Goal: Information Seeking & Learning: Learn about a topic

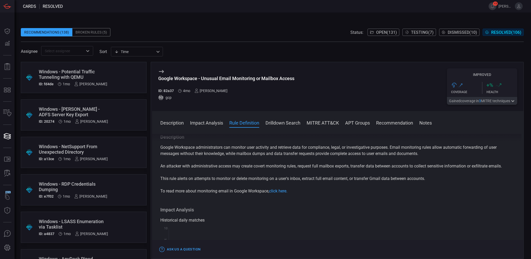
scroll to position [156, 0]
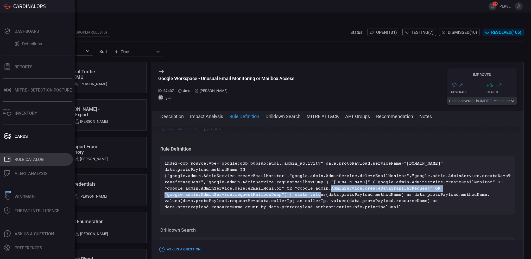
click at [22, 157] on div "Rule Catalog" at bounding box center [29, 159] width 29 height 5
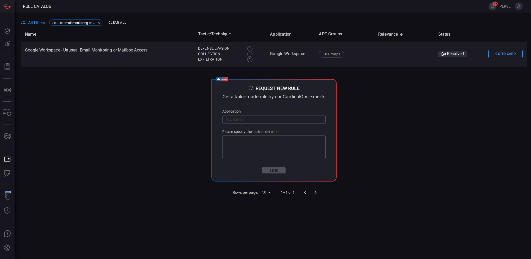
click at [113, 22] on button "Clear All" at bounding box center [117, 23] width 20 height 8
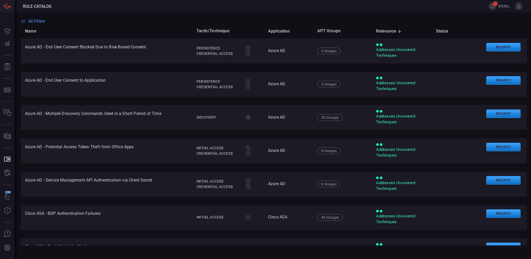
click at [37, 22] on span "All Filters" at bounding box center [36, 21] width 17 height 5
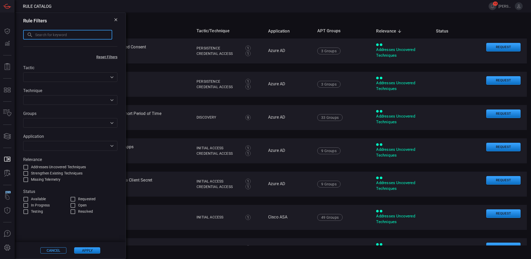
click at [77, 38] on input "text" at bounding box center [73, 35] width 77 height 10
type input "startup folder creation"
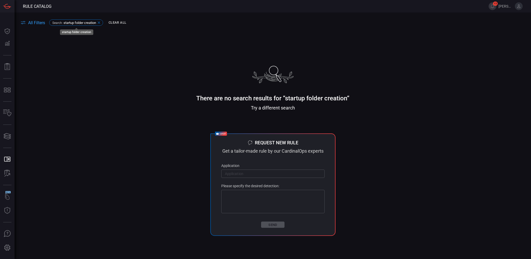
click at [66, 23] on span "startup folder creation" at bounding box center [79, 23] width 33 height 4
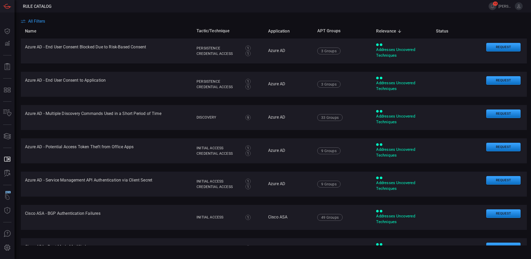
click at [36, 23] on span "All Filters" at bounding box center [36, 21] width 17 height 5
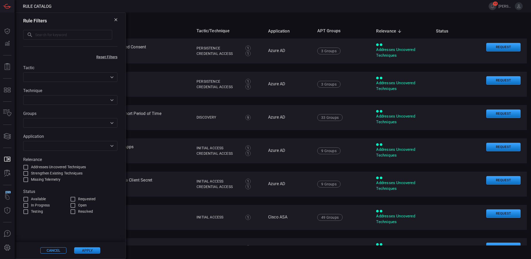
click at [53, 37] on input "text" at bounding box center [73, 35] width 77 height 10
type input "startup folder"
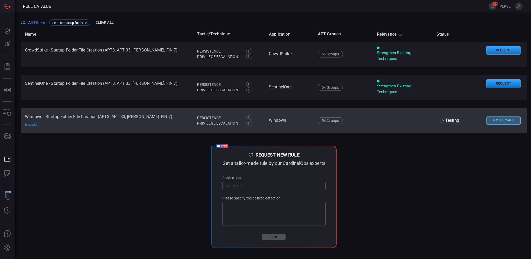
click at [506, 122] on button "Go To Card" at bounding box center [503, 121] width 34 height 8
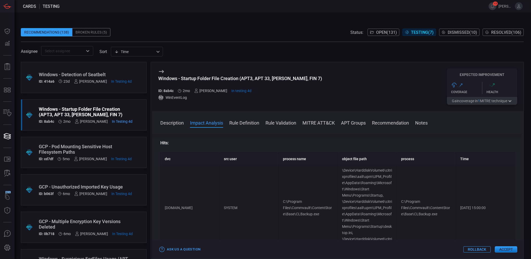
scroll to position [52, 0]
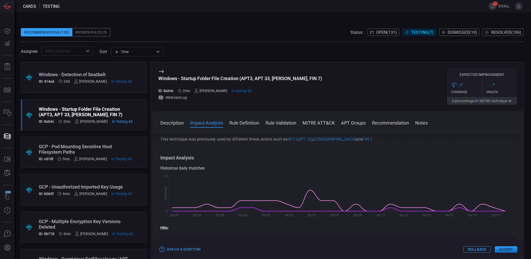
click at [169, 124] on button "Description" at bounding box center [171, 122] width 23 height 6
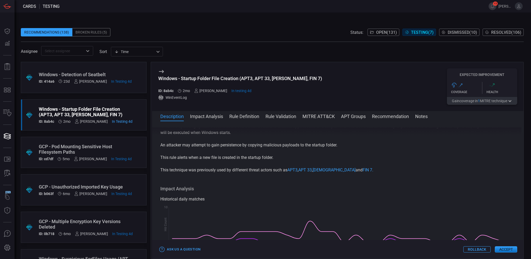
scroll to position [0, 0]
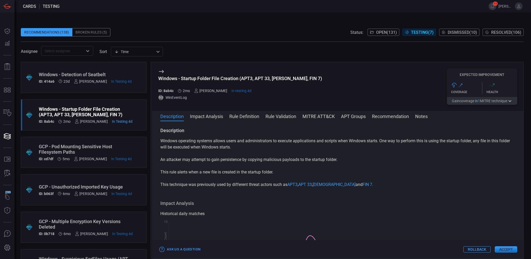
click at [254, 118] on button "Rule Definition" at bounding box center [244, 116] width 30 height 6
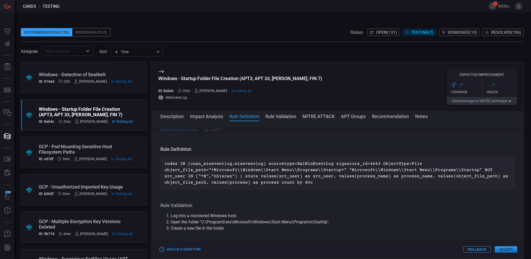
scroll to position [495, 0]
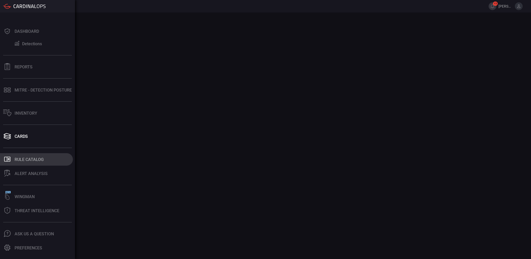
click at [20, 158] on div "Rule Catalog" at bounding box center [29, 159] width 29 height 5
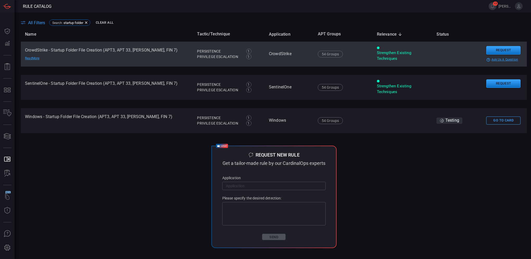
click at [82, 54] on td "CrowdStrike - Startup Folder File Creation (APT3, APT 33, [PERSON_NAME], FIN 7)…" at bounding box center [107, 54] width 172 height 25
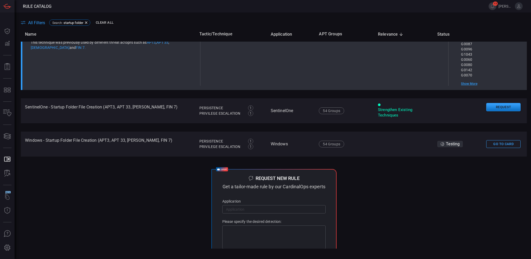
scroll to position [104, 0]
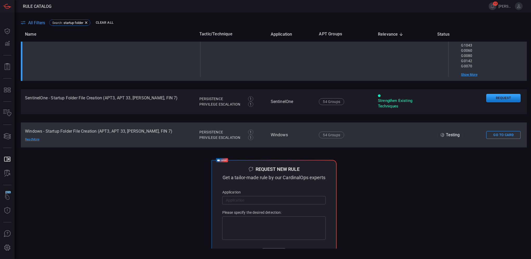
click at [31, 139] on div "Read More" at bounding box center [43, 139] width 36 height 4
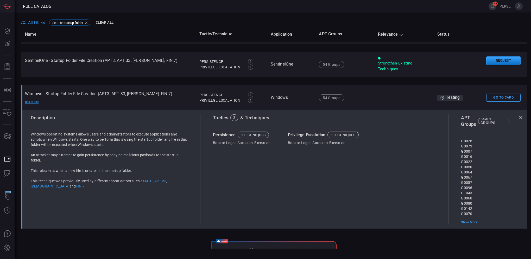
scroll to position [0, 0]
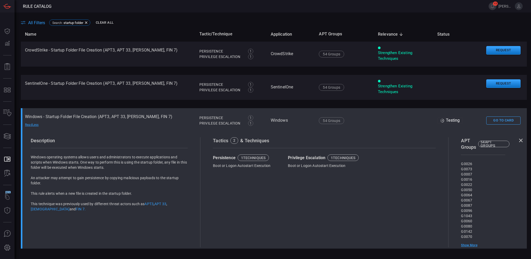
click at [37, 126] on div "Read Less" at bounding box center [43, 125] width 36 height 4
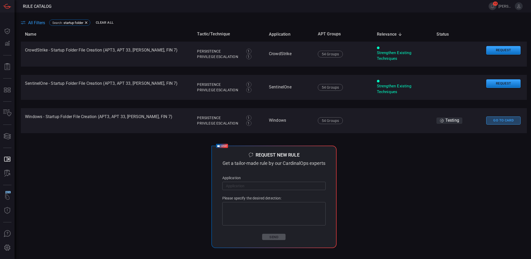
click at [511, 120] on button "Go To Card" at bounding box center [503, 121] width 34 height 8
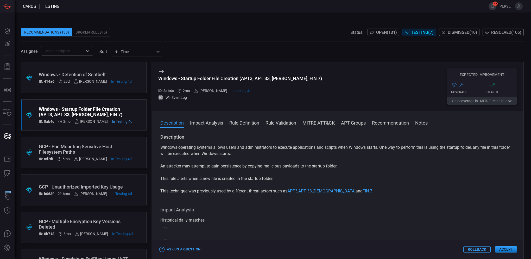
click at [307, 121] on button "MITRE ATT&CK" at bounding box center [318, 122] width 32 height 6
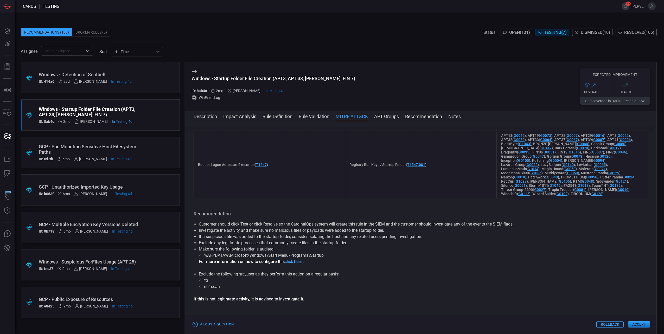
scroll to position [592, 0]
click at [351, 113] on button "MITRE ATT&CK" at bounding box center [351, 116] width 32 height 6
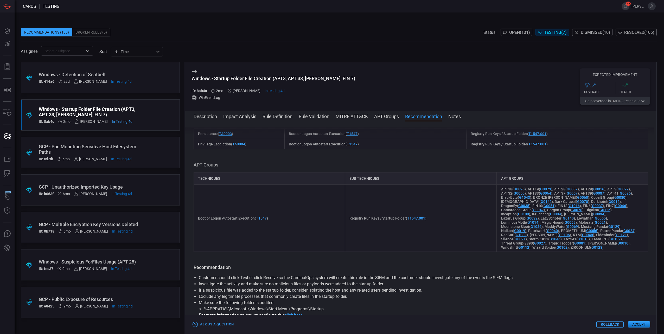
scroll to position [512, 0]
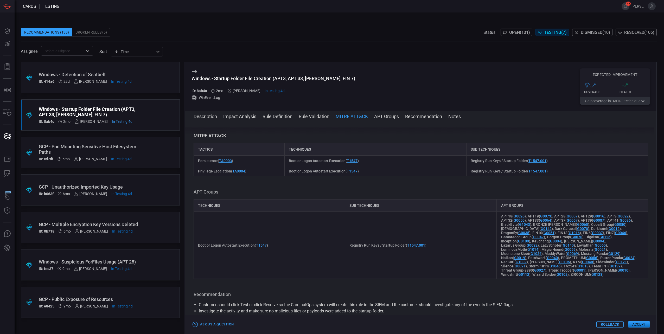
click at [212, 119] on button "Description" at bounding box center [204, 116] width 23 height 6
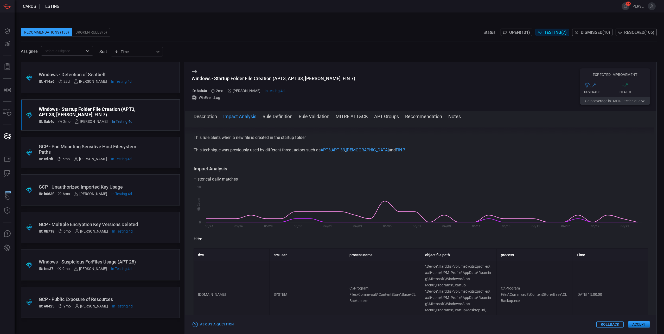
scroll to position [0, 0]
